Goal: Transaction & Acquisition: Purchase product/service

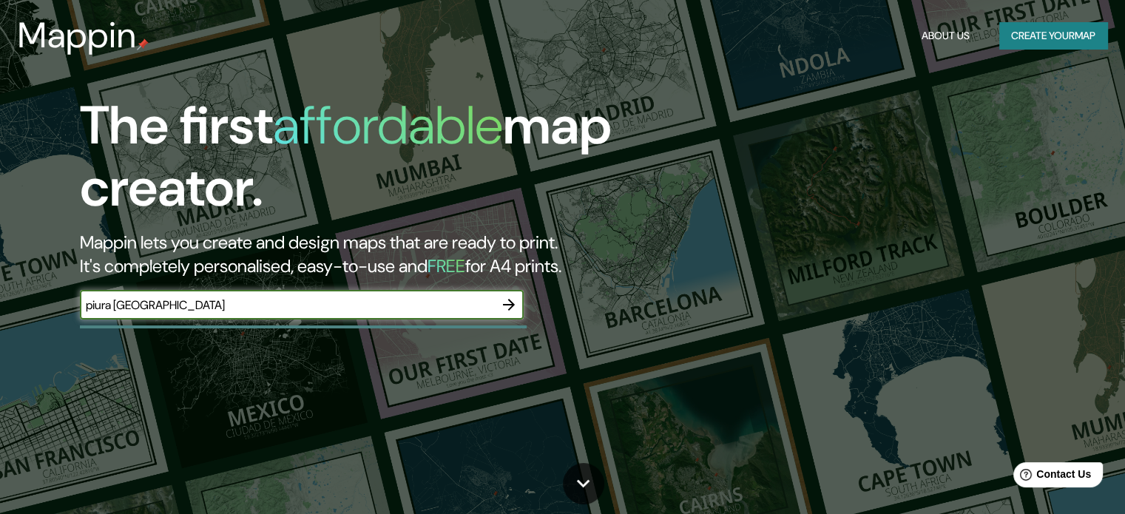
type input "piura [GEOGRAPHIC_DATA]"
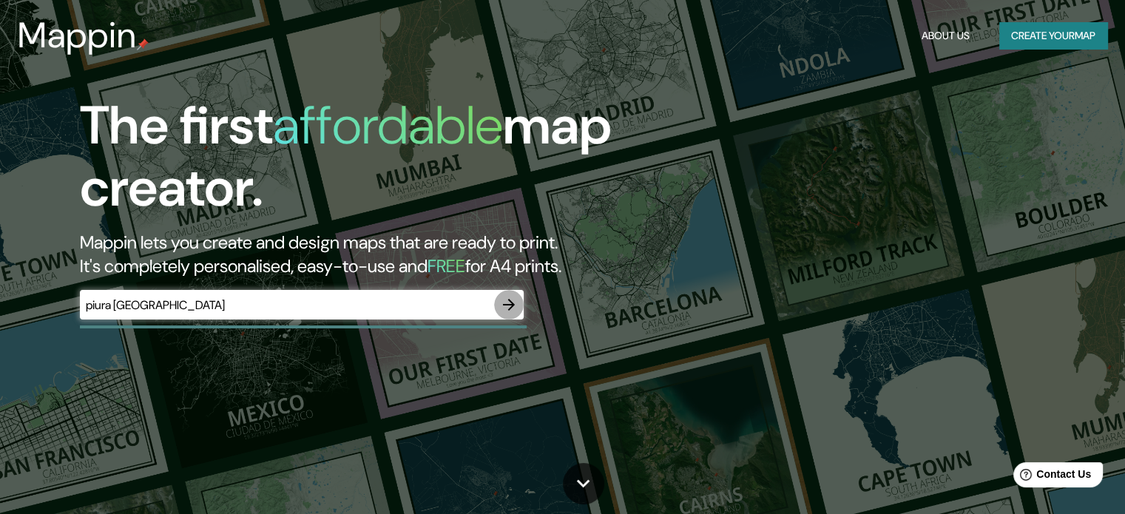
click at [504, 305] on icon "button" at bounding box center [509, 305] width 12 height 12
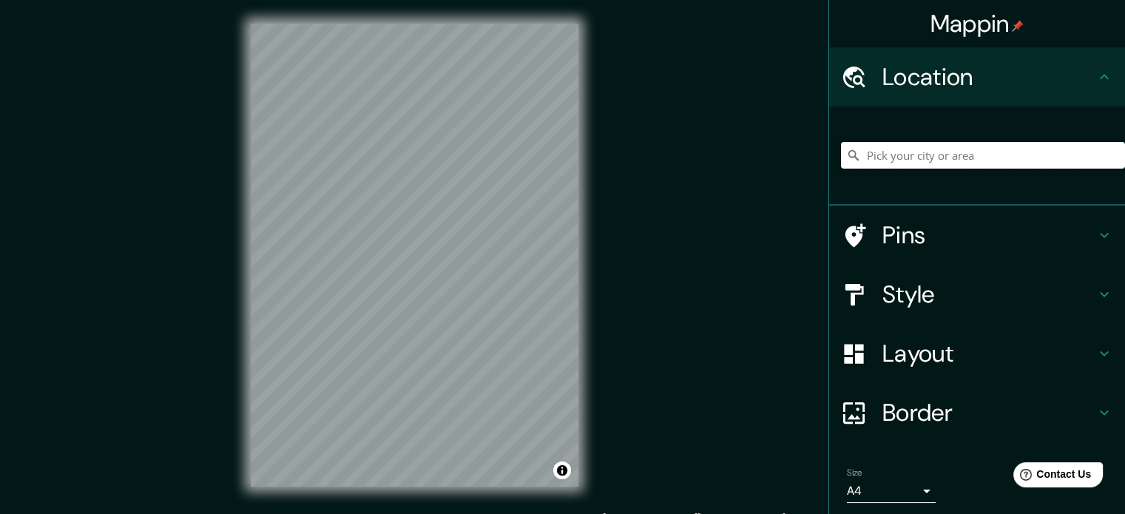
click at [921, 142] on input "Pick your city or area" at bounding box center [983, 155] width 284 height 27
type input "Piura, Departamento de Piura, Perú"
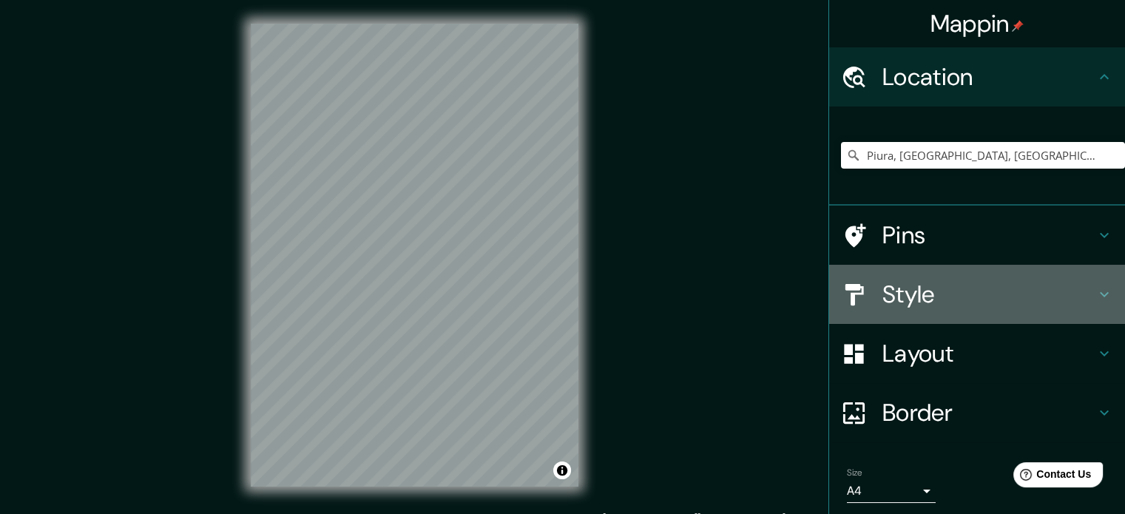
click at [1035, 295] on h4 "Style" at bounding box center [988, 295] width 213 height 30
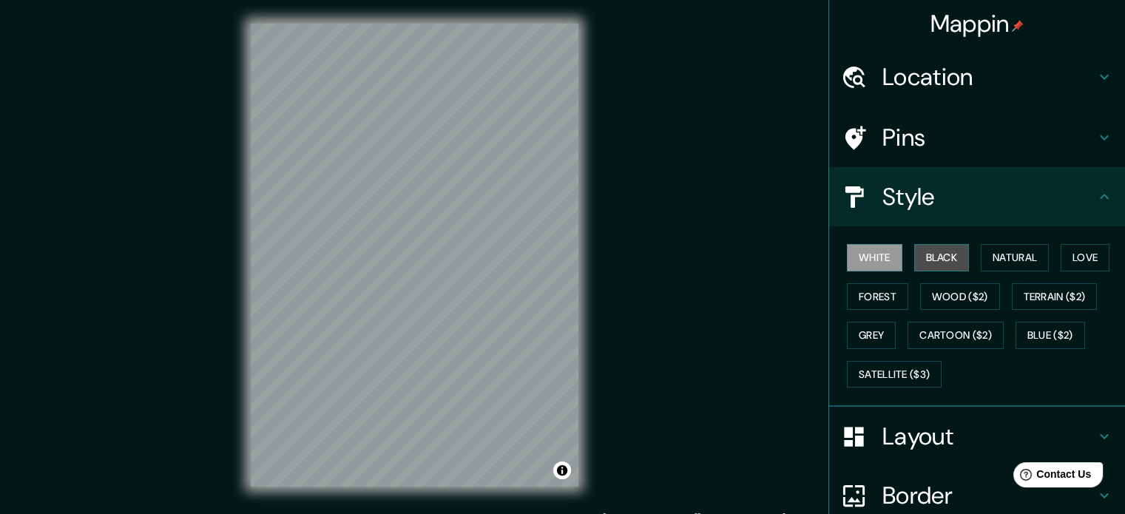
click at [936, 265] on button "Black" at bounding box center [941, 257] width 55 height 27
click at [861, 251] on button "White" at bounding box center [874, 257] width 55 height 27
click at [915, 254] on button "Black" at bounding box center [941, 257] width 55 height 27
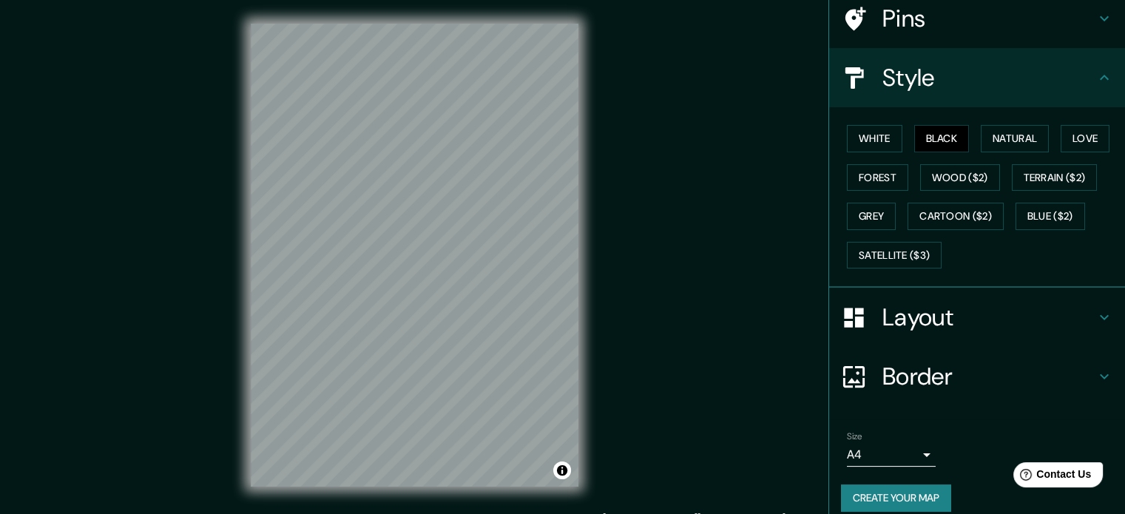
scroll to position [132, 0]
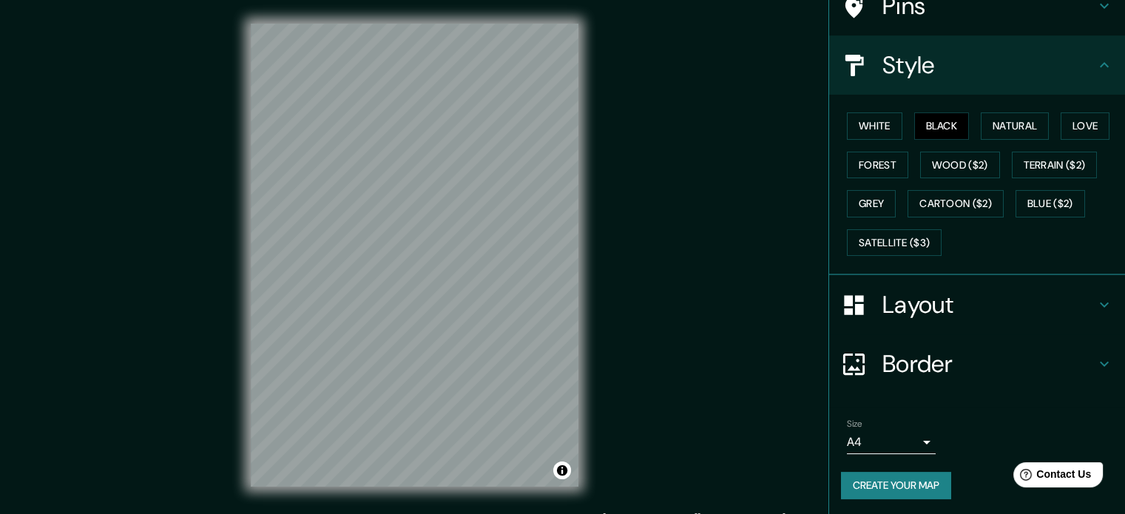
click at [919, 427] on body "Mappin Location Piura, Departamento de Piura, Perú Piura Departamento de Piura,…" at bounding box center [562, 257] width 1125 height 514
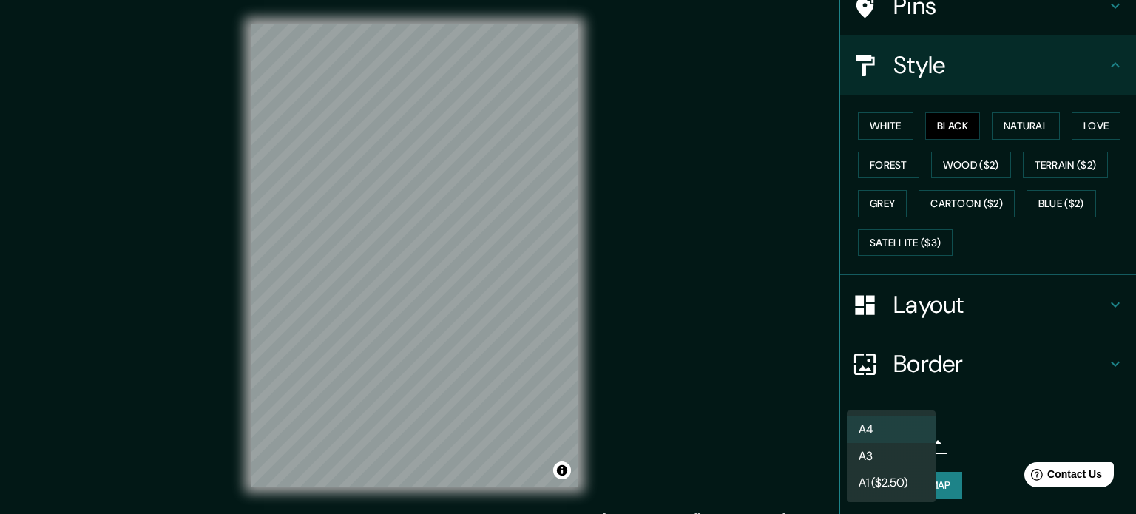
click at [916, 451] on li "A3" at bounding box center [891, 456] width 89 height 27
type input "a4"
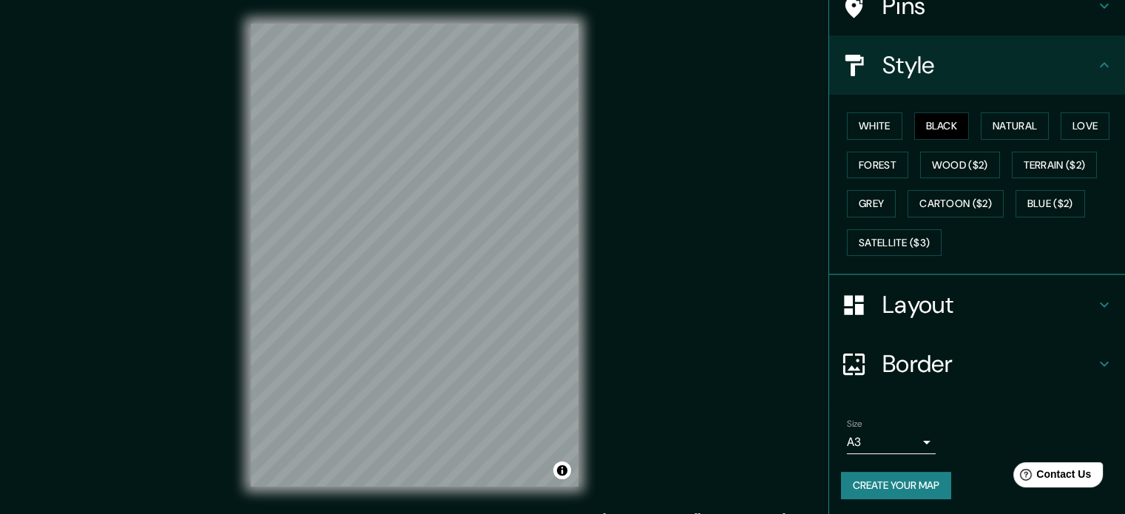
click at [910, 483] on button "Create your map" at bounding box center [896, 485] width 110 height 27
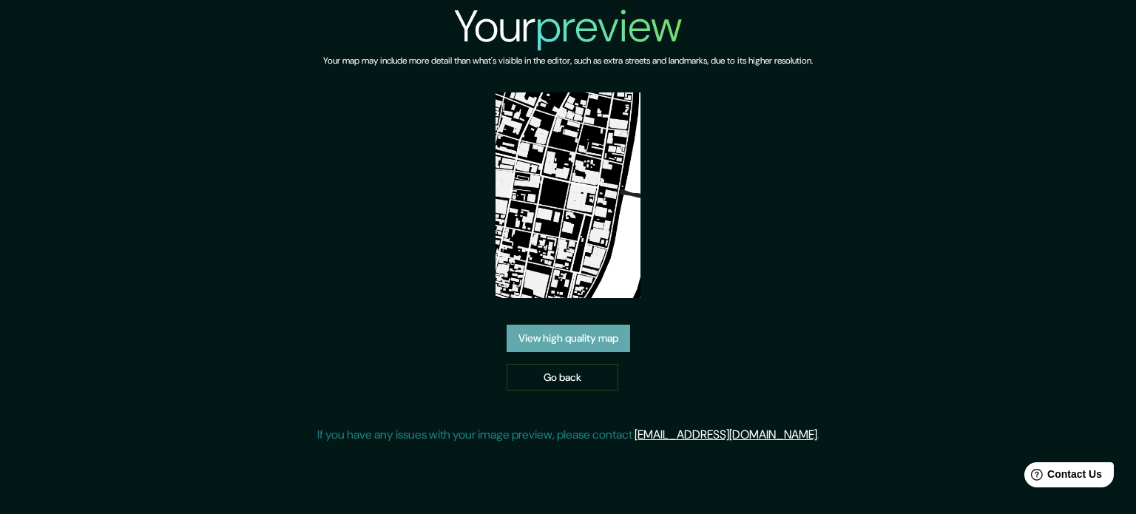
click at [608, 344] on link "View high quality map" at bounding box center [568, 338] width 123 height 27
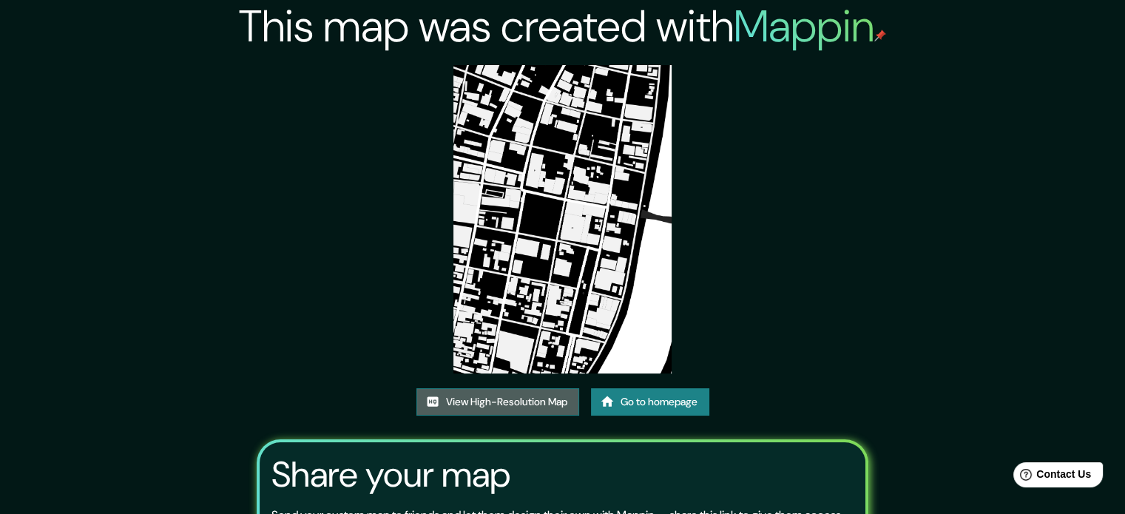
click at [528, 402] on link "View High-Resolution Map" at bounding box center [497, 401] width 163 height 27
